Goal: Information Seeking & Learning: Learn about a topic

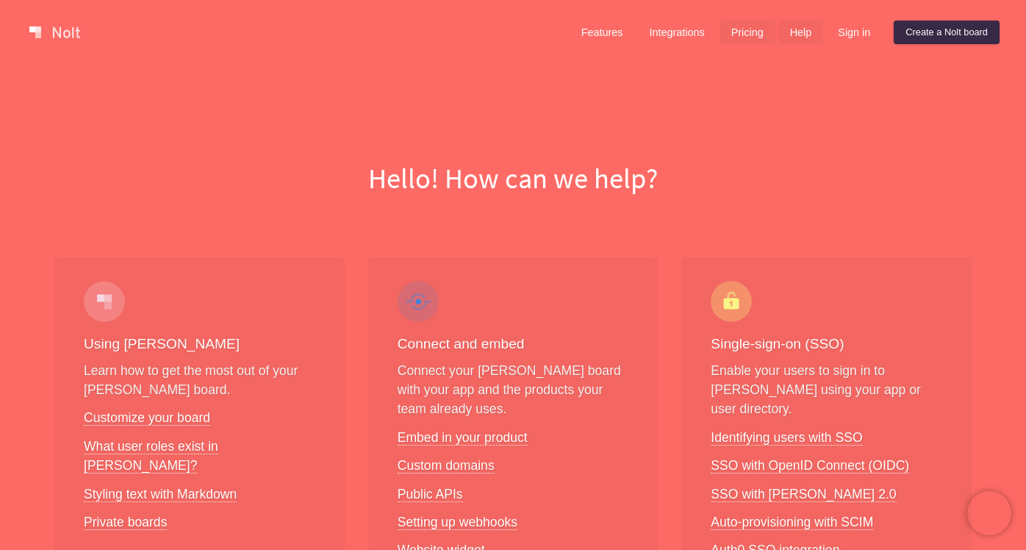
click at [722, 35] on link "Pricing" at bounding box center [747, 33] width 56 height 24
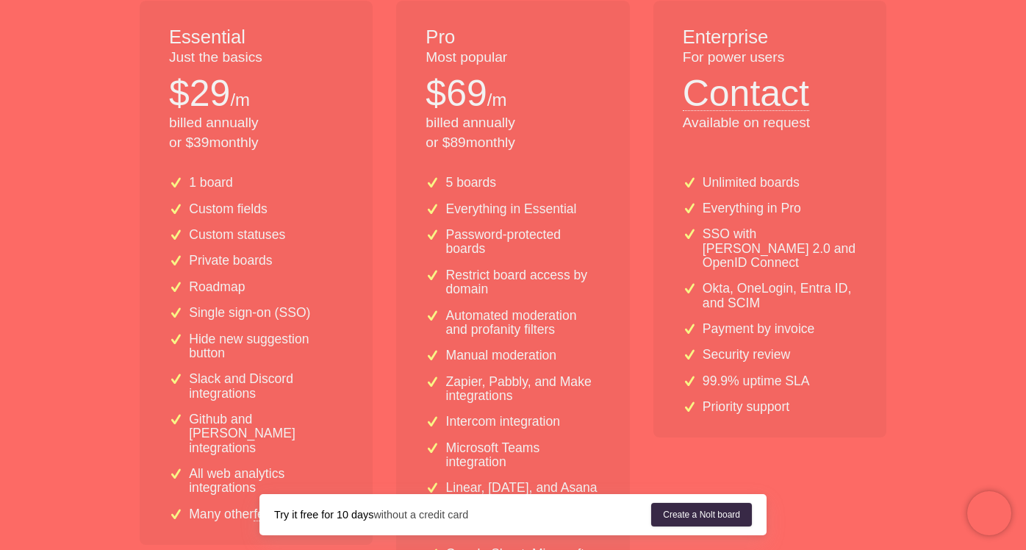
scroll to position [331, 0]
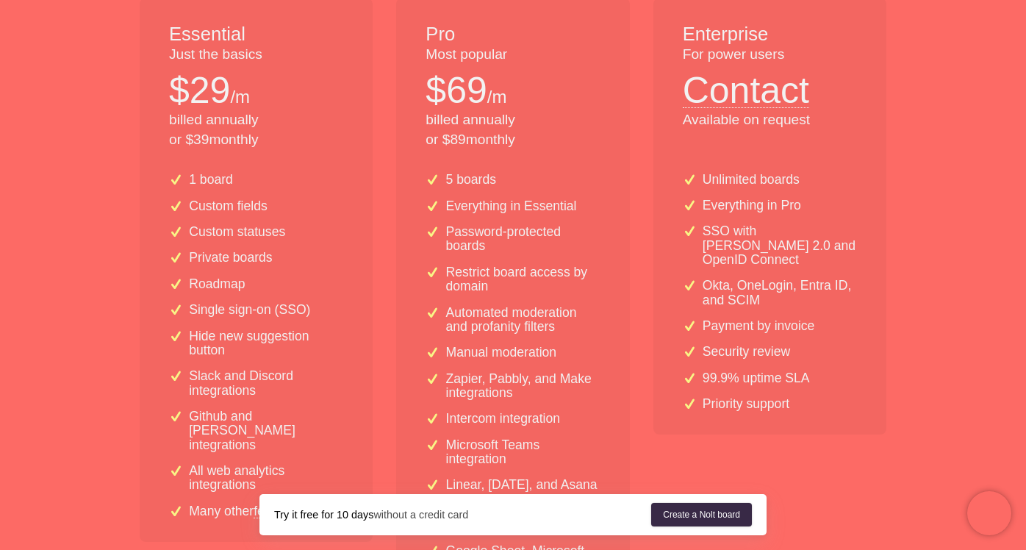
click at [630, 165] on div "Essential Just the basics $ 29 /m billed annually or $ 39 monthly 1 board Custo…" at bounding box center [513, 342] width 770 height 688
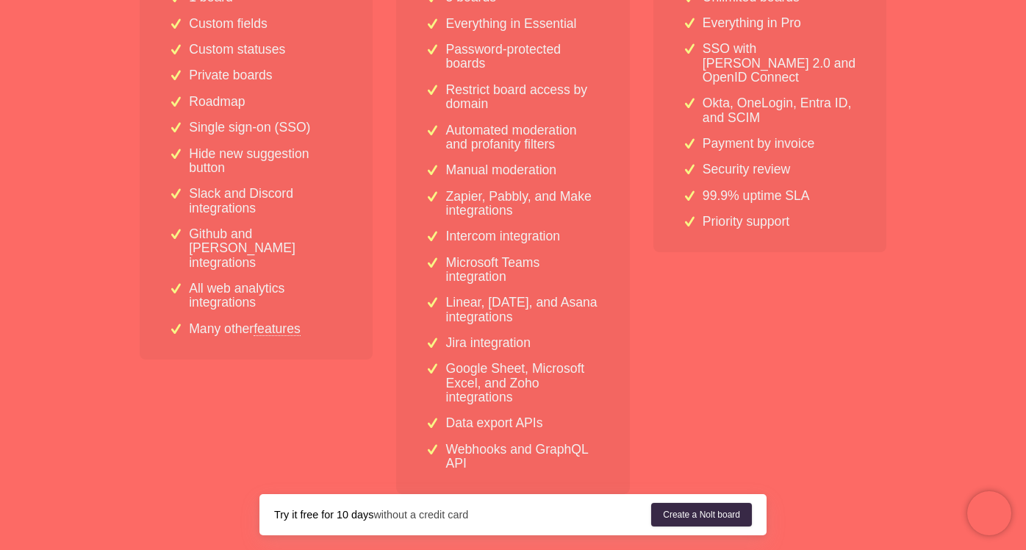
scroll to position [586, 0]
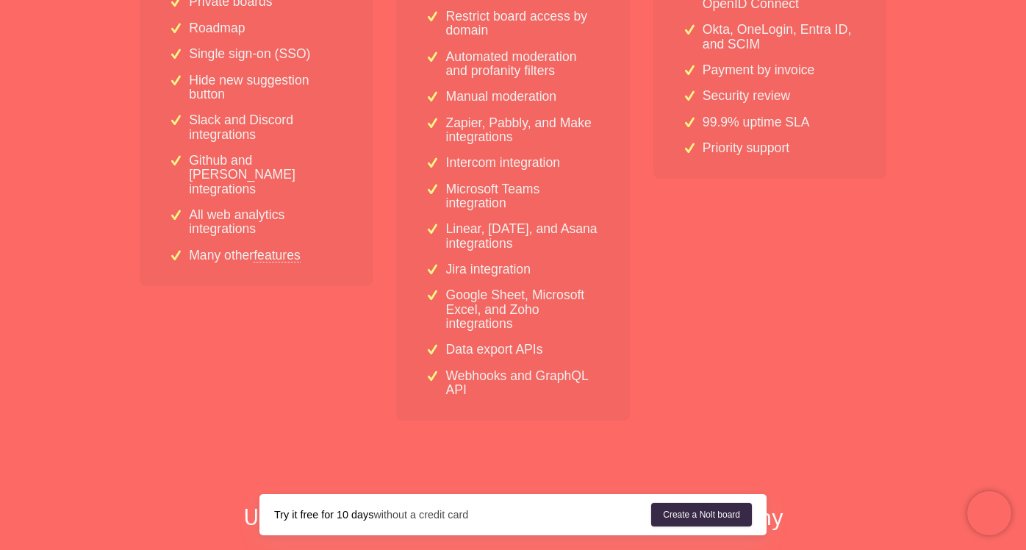
click at [482, 375] on p "Webhooks and GraphQL API" at bounding box center [523, 383] width 154 height 29
click at [479, 354] on p "Data export APIs" at bounding box center [494, 349] width 97 height 14
click at [478, 315] on p "Google Sheet, Microsoft Excel, and Zoho integrations" at bounding box center [523, 309] width 154 height 43
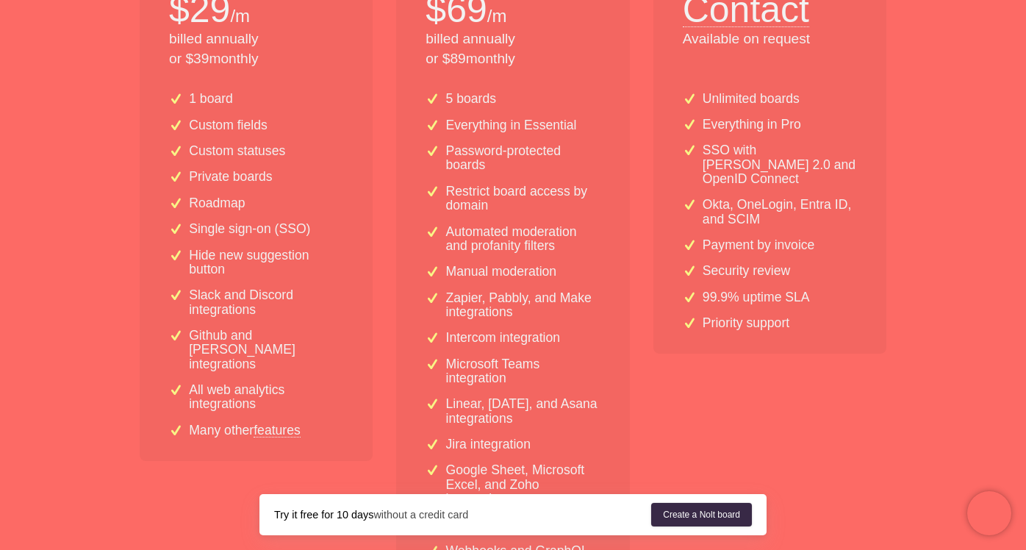
scroll to position [416, 0]
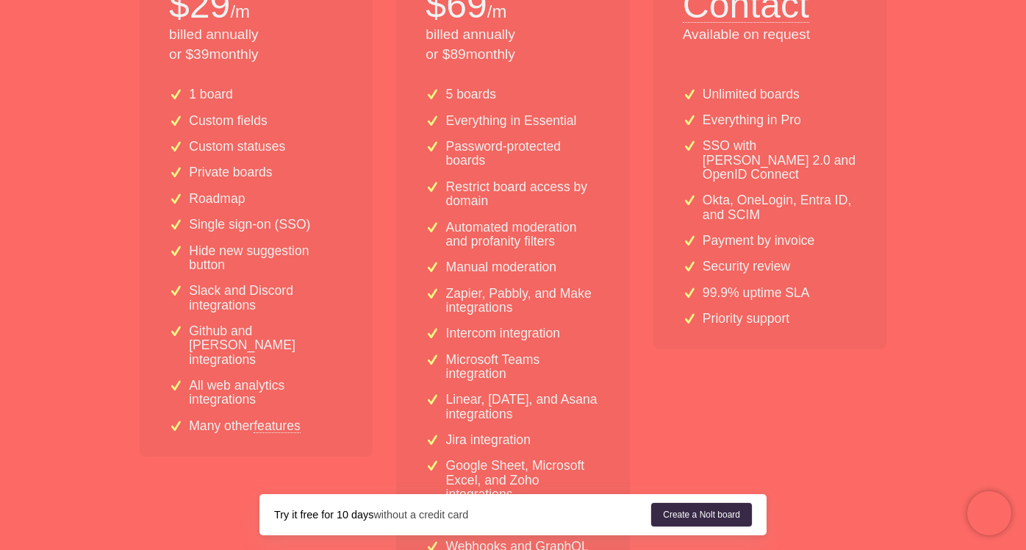
click at [274, 419] on link "features" at bounding box center [276, 425] width 47 height 13
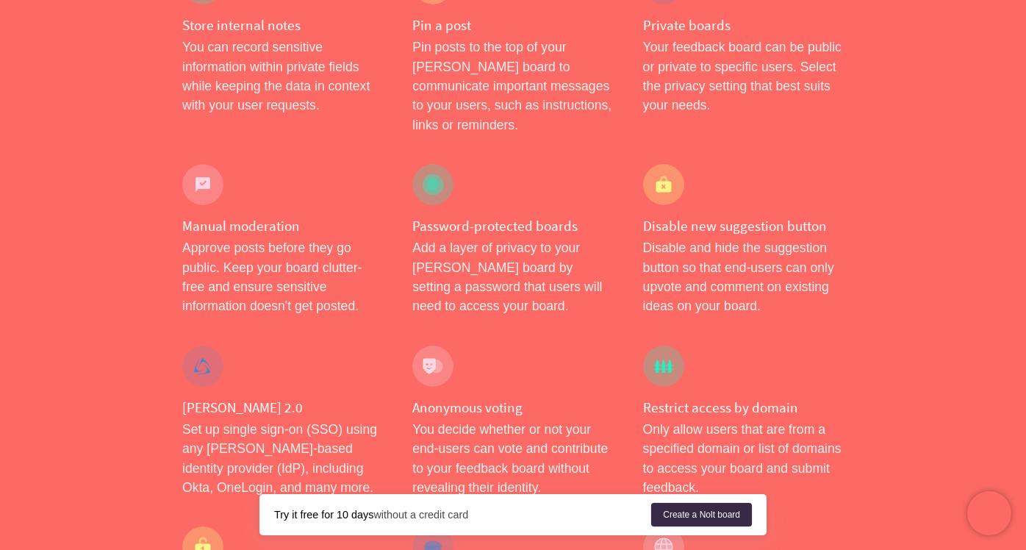
scroll to position [546, 0]
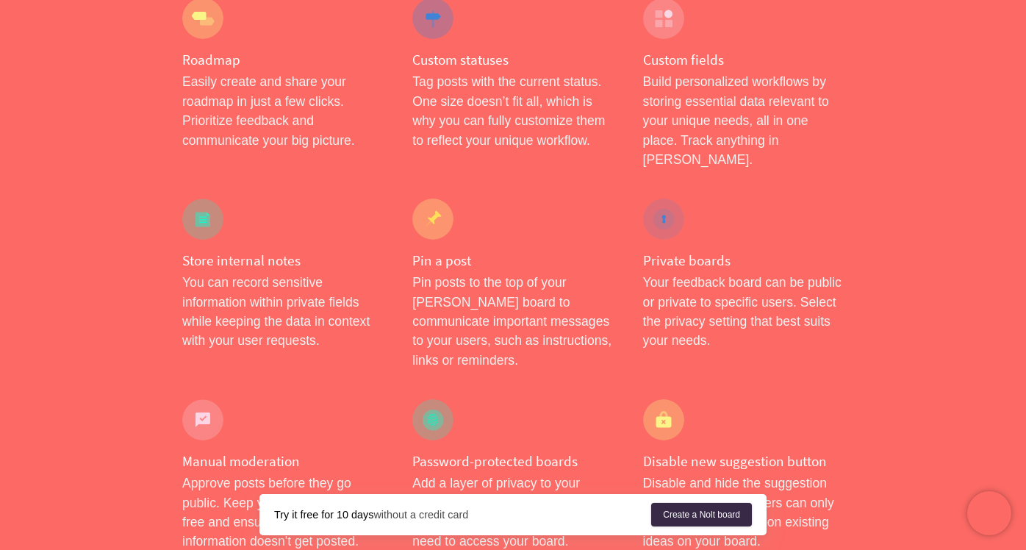
scroll to position [0, 0]
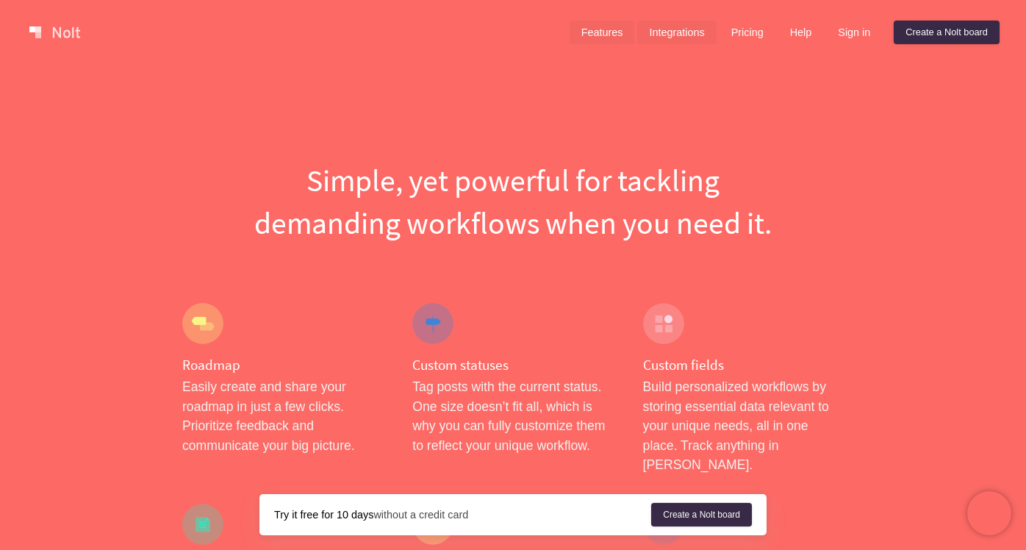
click at [676, 29] on link "Integrations" at bounding box center [676, 33] width 79 height 24
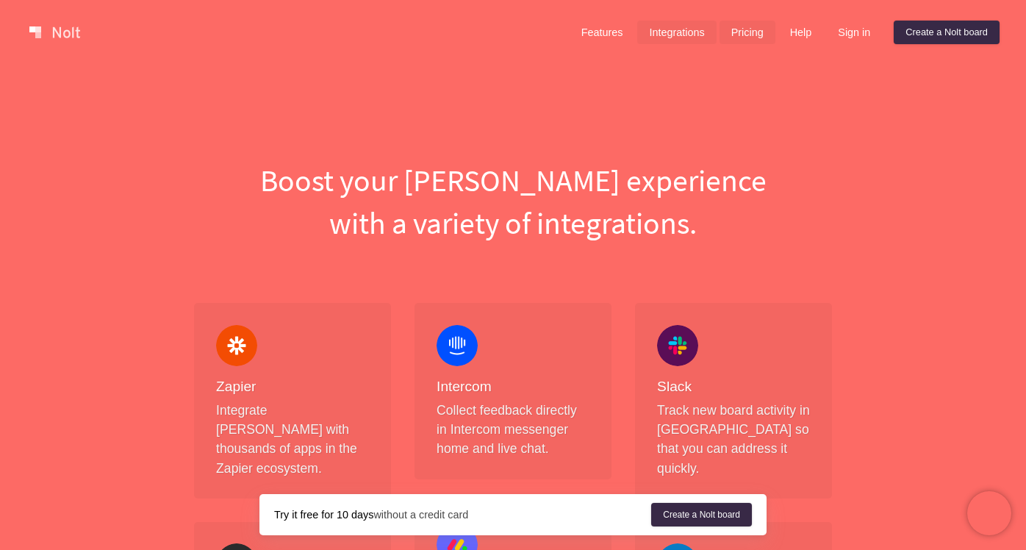
click at [719, 34] on link "Pricing" at bounding box center [747, 33] width 56 height 24
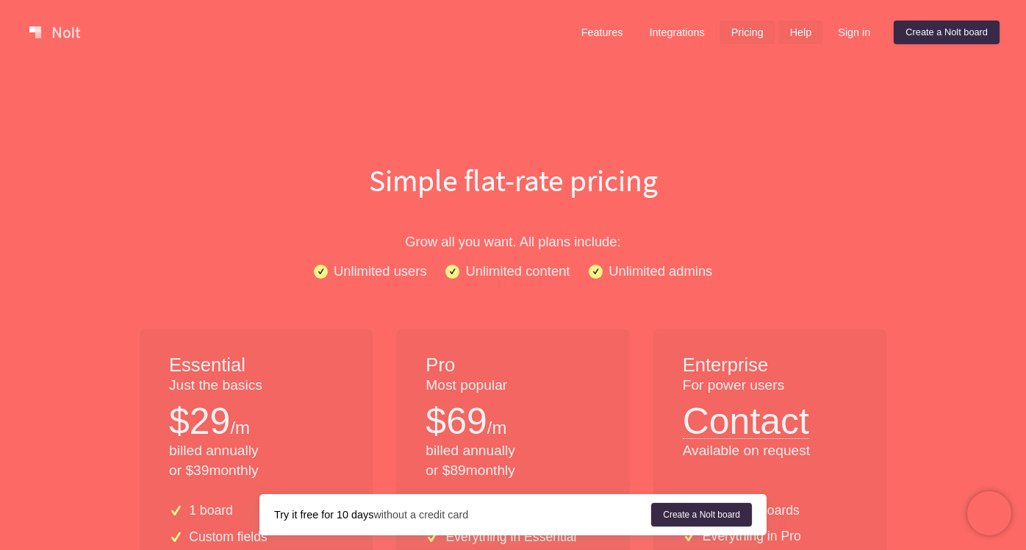
click at [801, 27] on link "Help" at bounding box center [801, 33] width 46 height 24
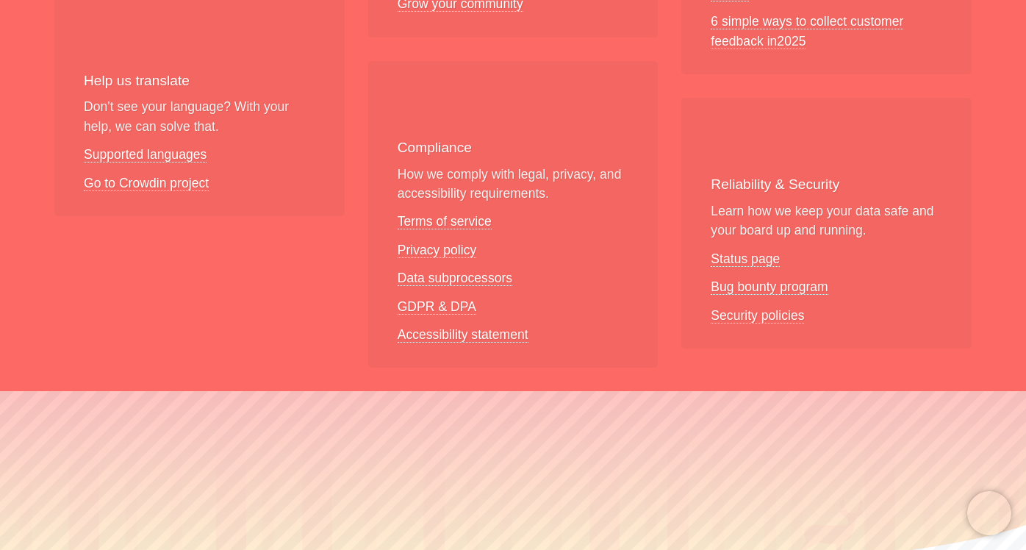
scroll to position [1239, 0]
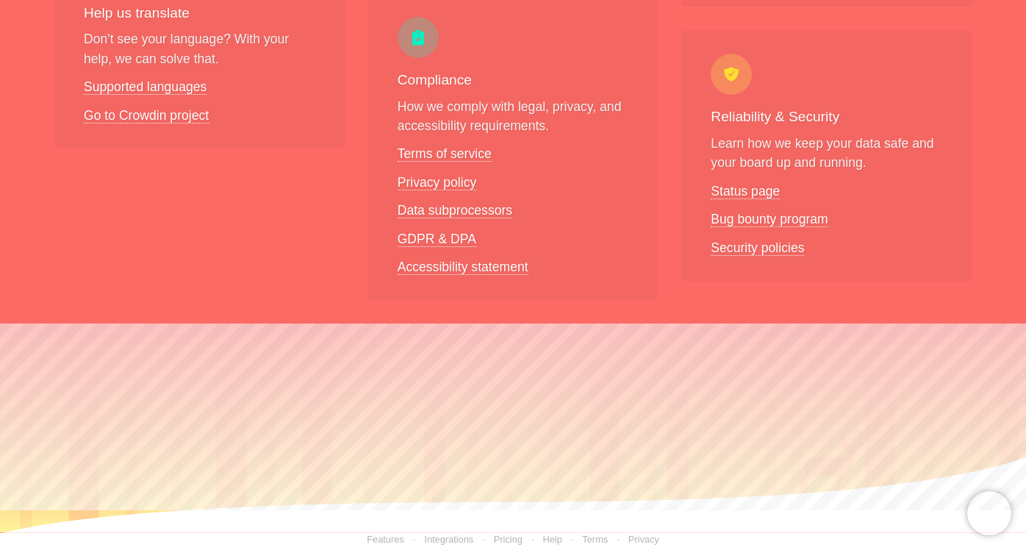
click at [633, 533] on link "Privacy" at bounding box center [633, 538] width 51 height 11
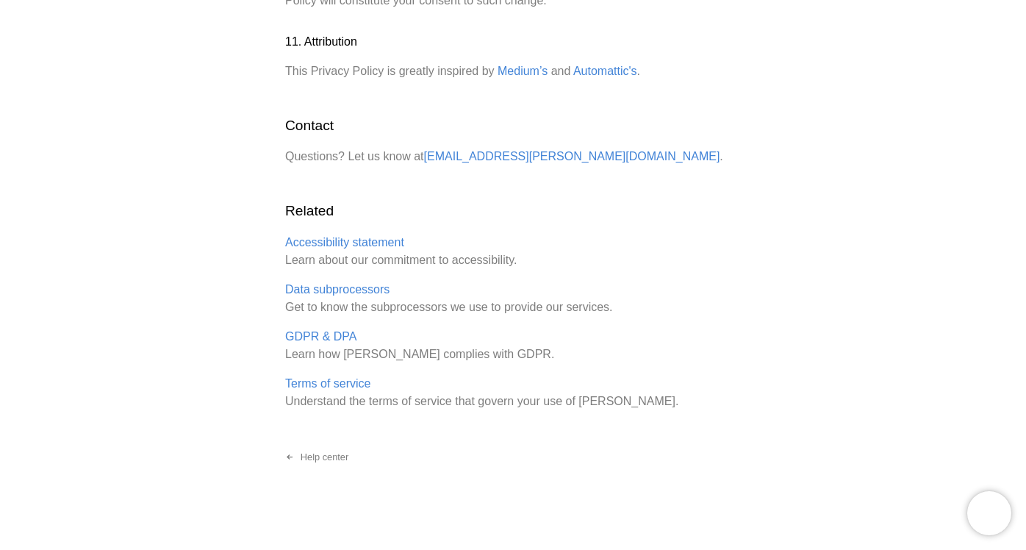
scroll to position [1980, 0]
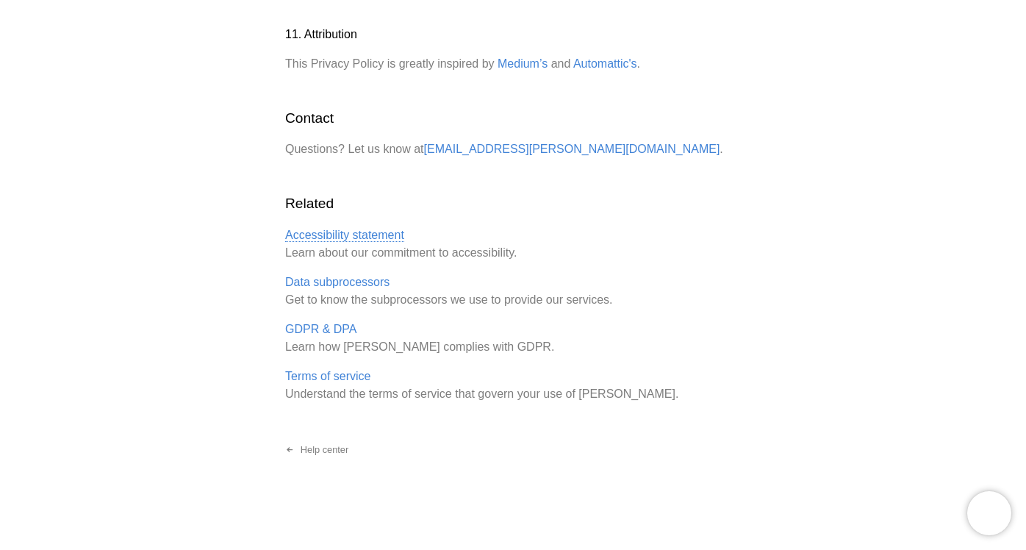
click at [356, 239] on link "Accessibility statement" at bounding box center [344, 234] width 119 height 13
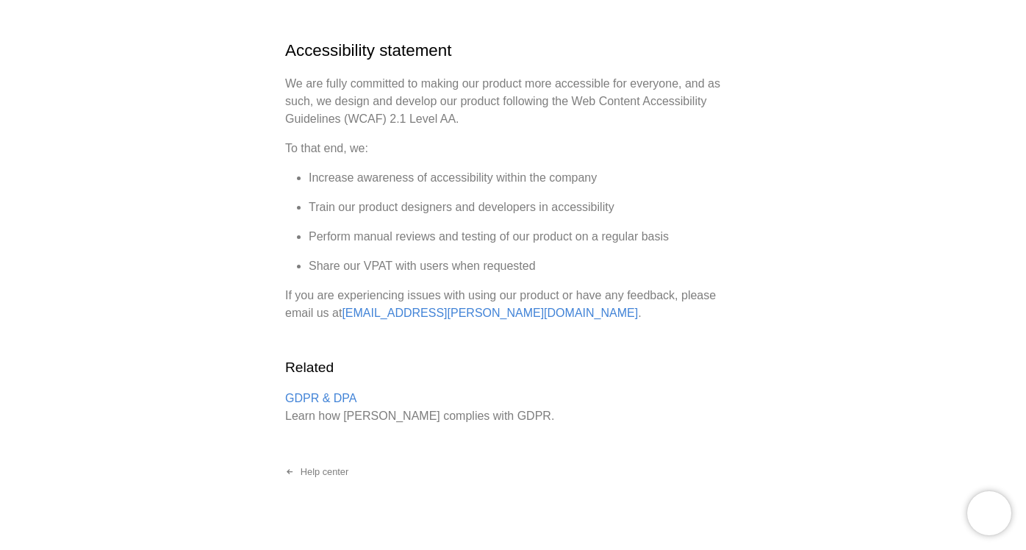
scroll to position [154, 0]
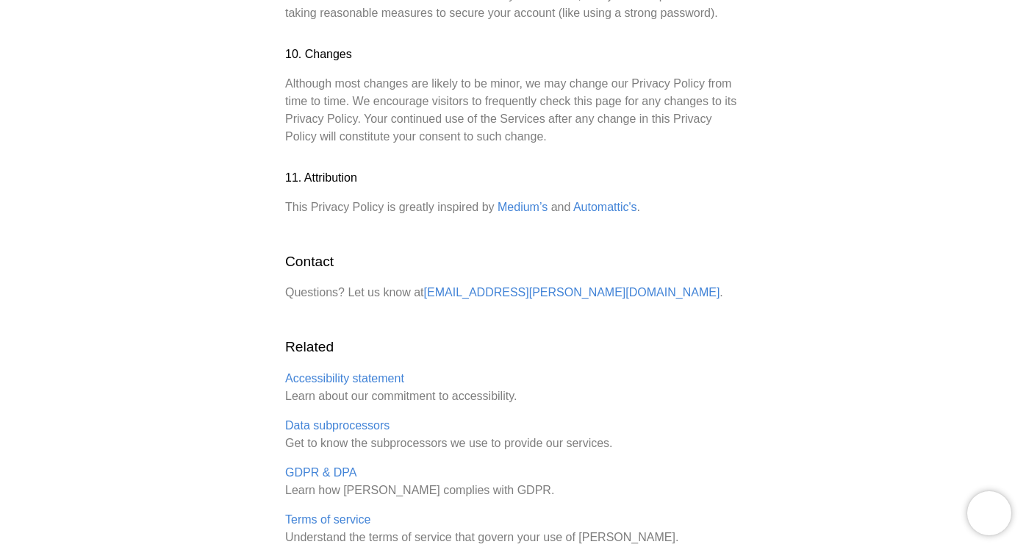
scroll to position [1980, 0]
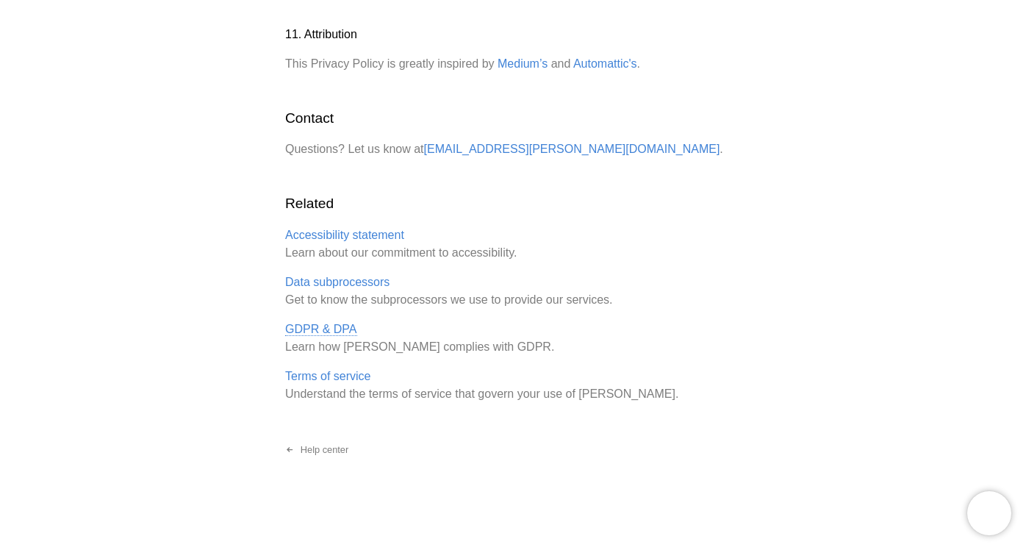
click at [327, 324] on link "GDPR & DPA" at bounding box center [321, 329] width 72 height 13
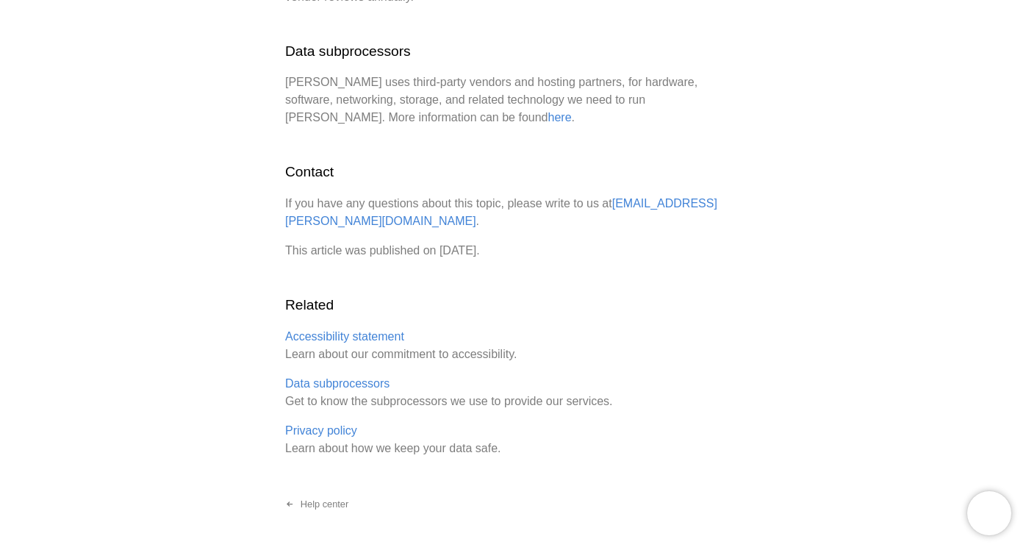
scroll to position [1349, 0]
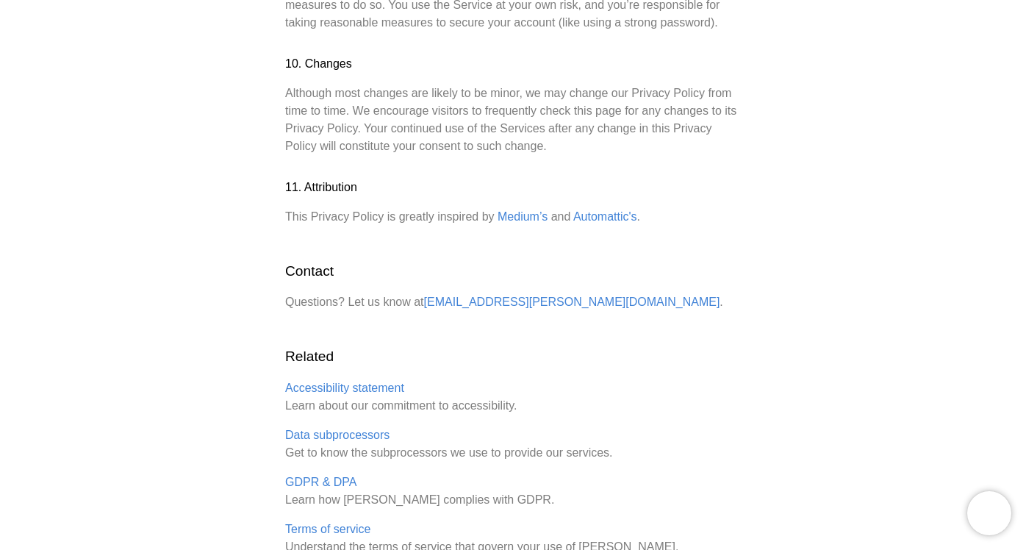
scroll to position [1980, 0]
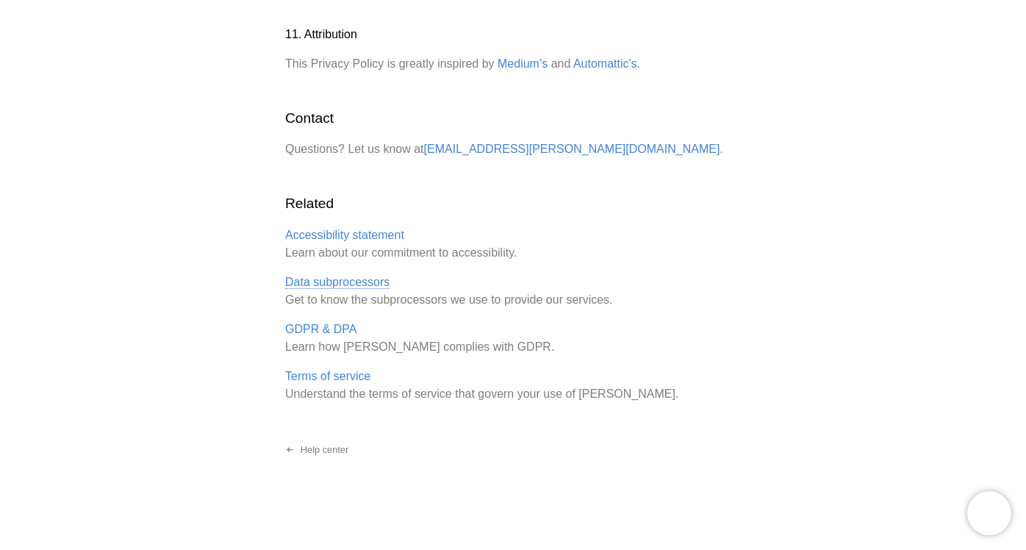
click at [355, 279] on link "Data subprocessors" at bounding box center [337, 282] width 104 height 13
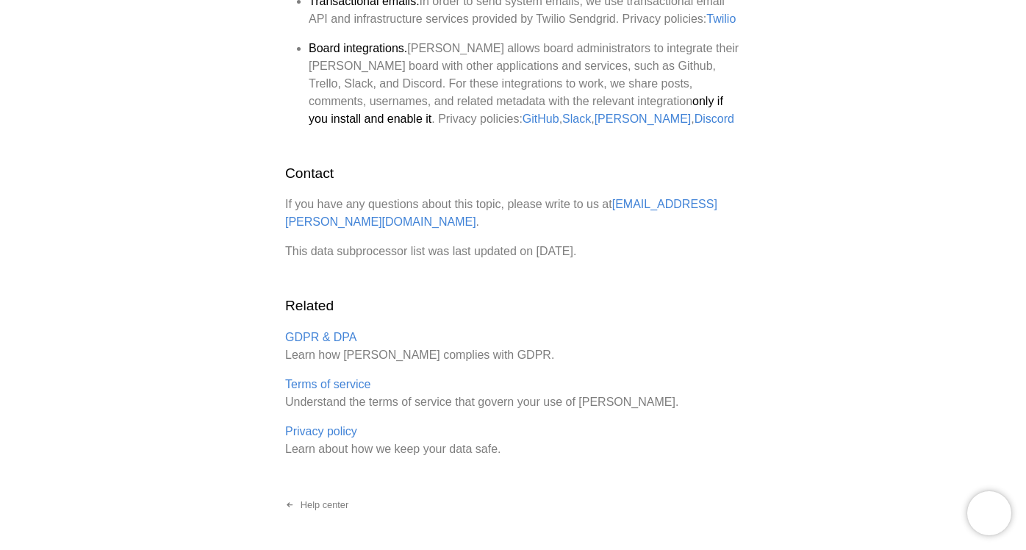
scroll to position [981, 0]
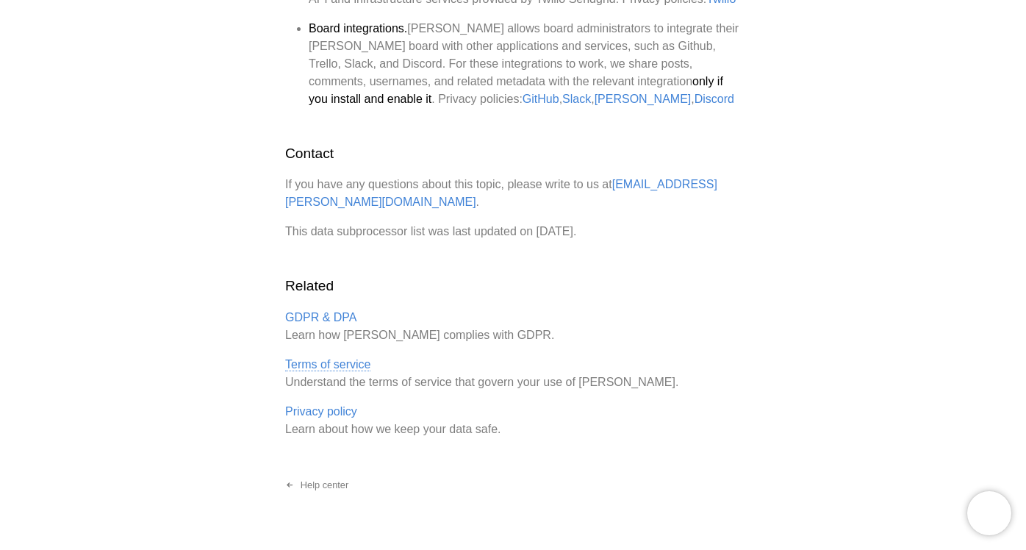
click at [312, 358] on link "Terms of service" at bounding box center [327, 364] width 85 height 13
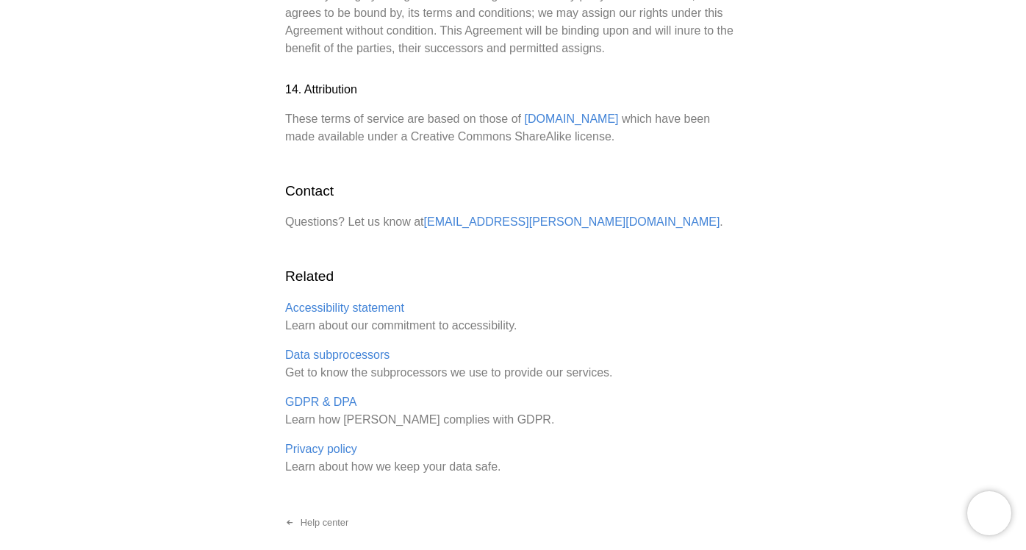
scroll to position [4072, 0]
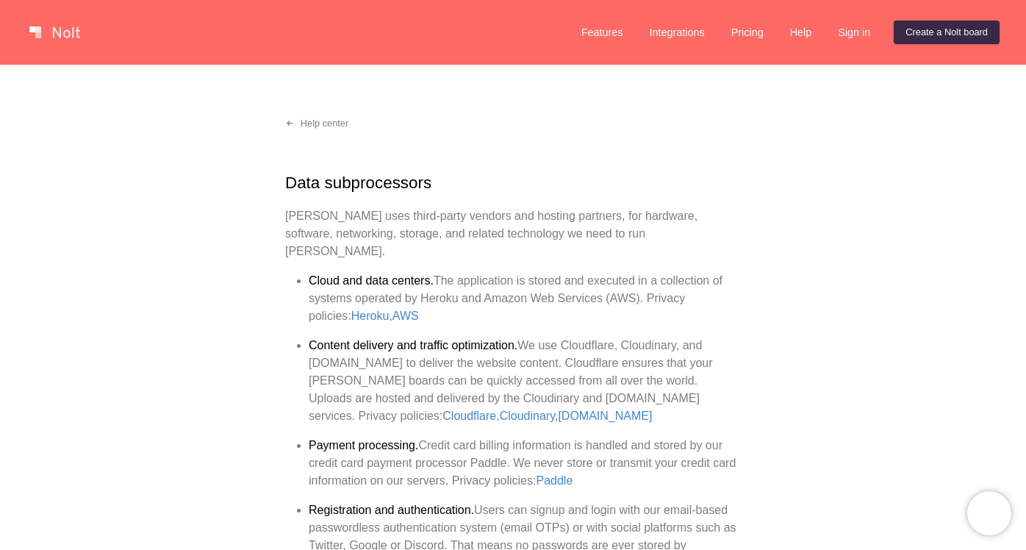
click at [60, 35] on link at bounding box center [55, 33] width 62 height 24
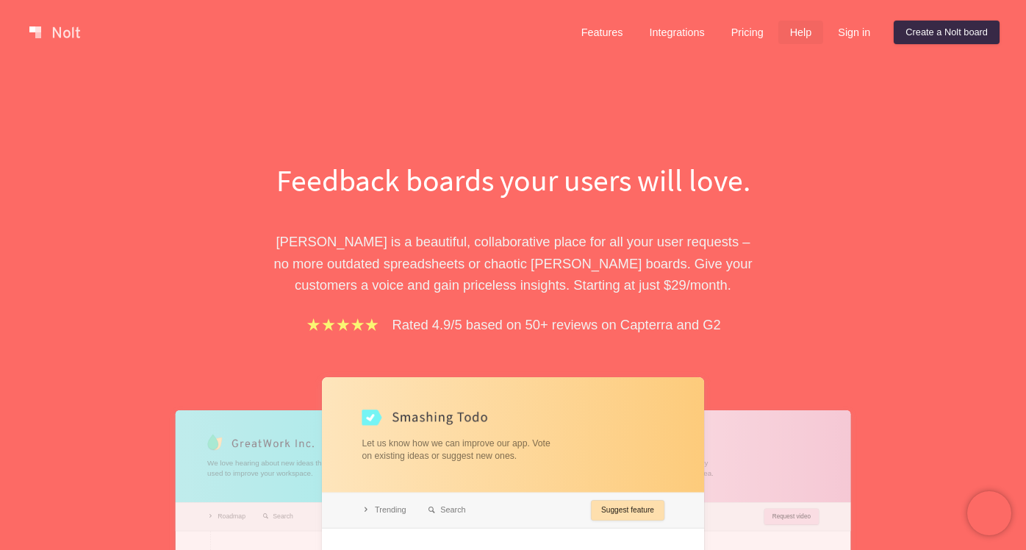
click at [789, 40] on link "Help" at bounding box center [801, 33] width 46 height 24
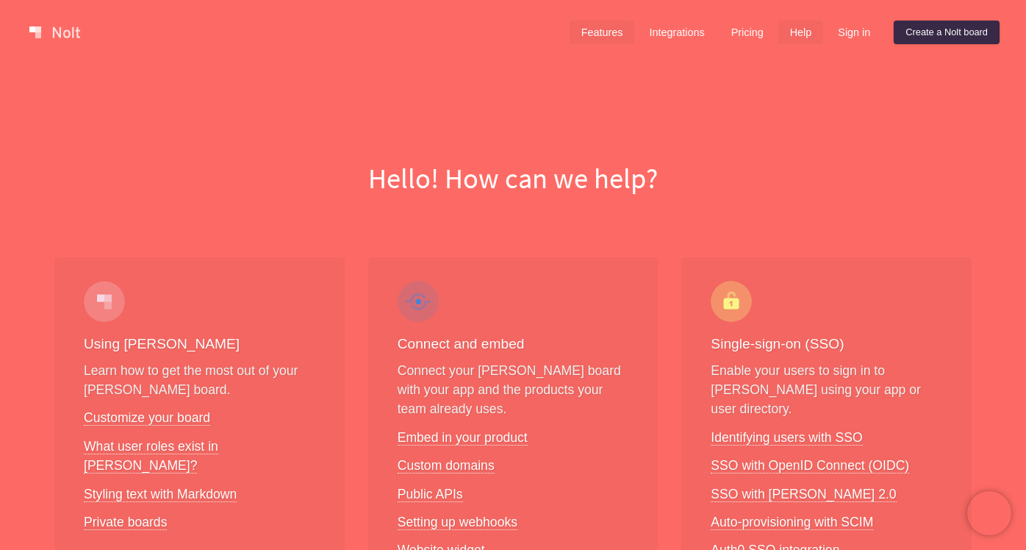
click at [579, 33] on link "Features" at bounding box center [601, 33] width 65 height 24
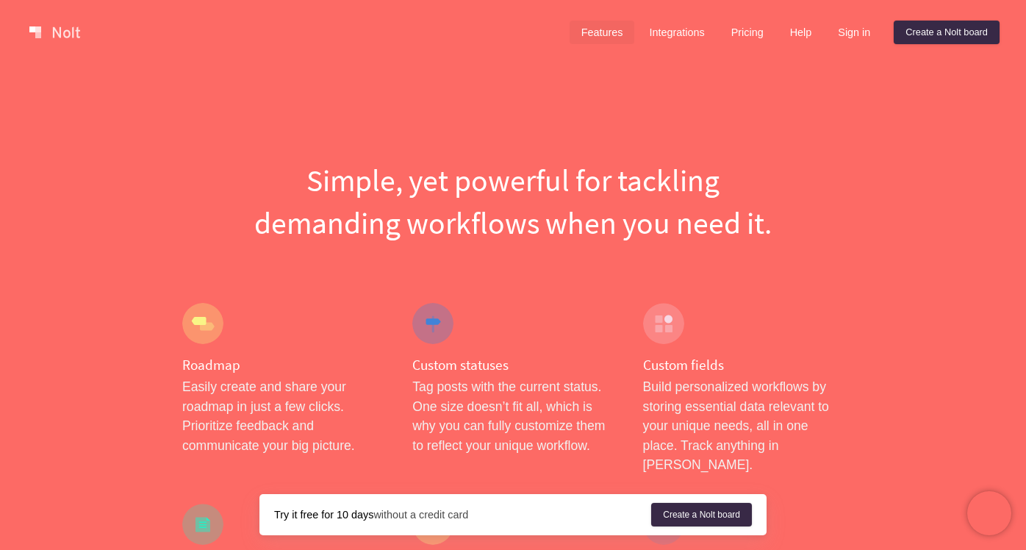
click at [46, 21] on link at bounding box center [55, 33] width 62 height 24
